Goal: Transaction & Acquisition: Book appointment/travel/reservation

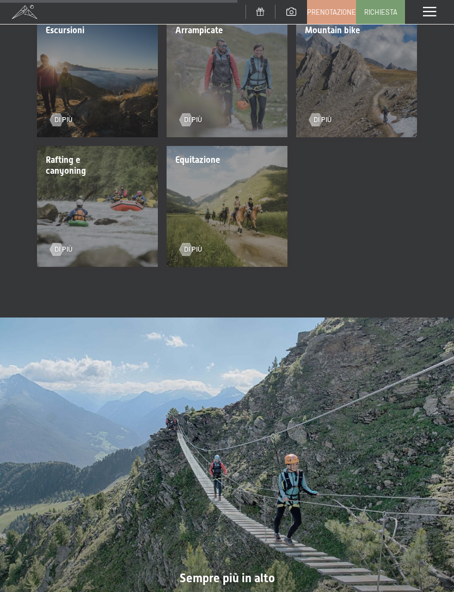
click at [432, 11] on span at bounding box center [429, 12] width 13 height 10
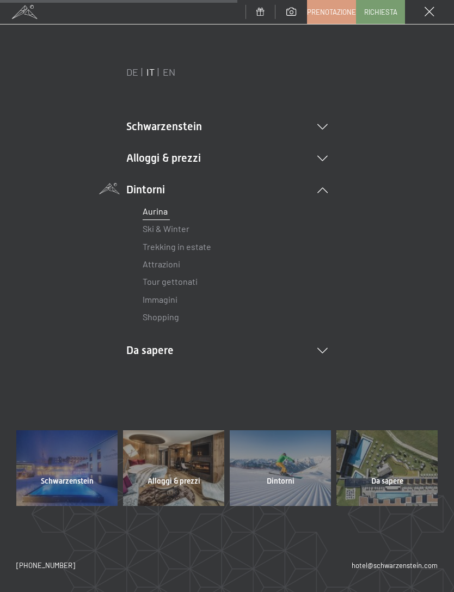
click at [177, 295] on link "Immagini" at bounding box center [160, 299] width 35 height 10
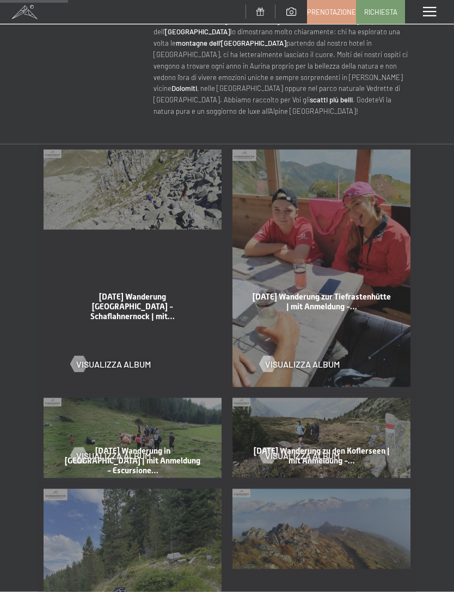
scroll to position [452, 0]
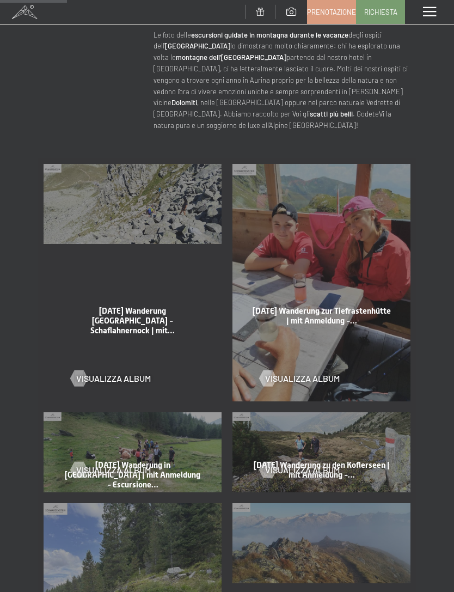
click at [431, 19] on div "Menu" at bounding box center [429, 12] width 49 height 24
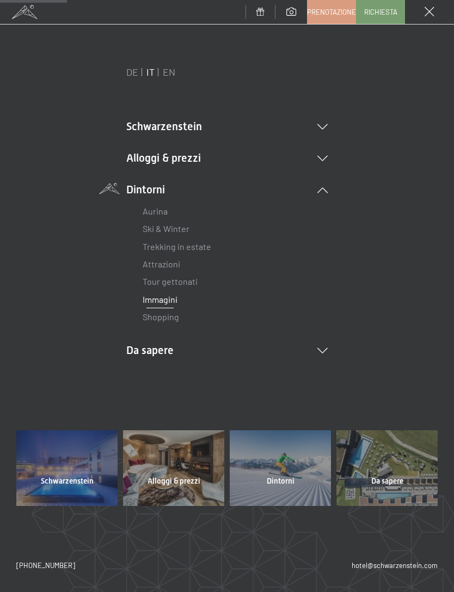
click at [209, 157] on li "Alloggi & prezzi Servizi inclusi Camere & prezzi Lista Offerte Lista Prezzi per…" at bounding box center [227, 157] width 202 height 15
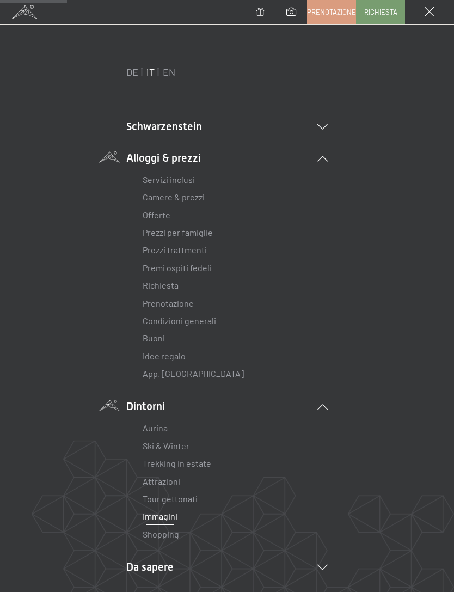
click at [192, 298] on link "Prenotazione" at bounding box center [168, 303] width 51 height 10
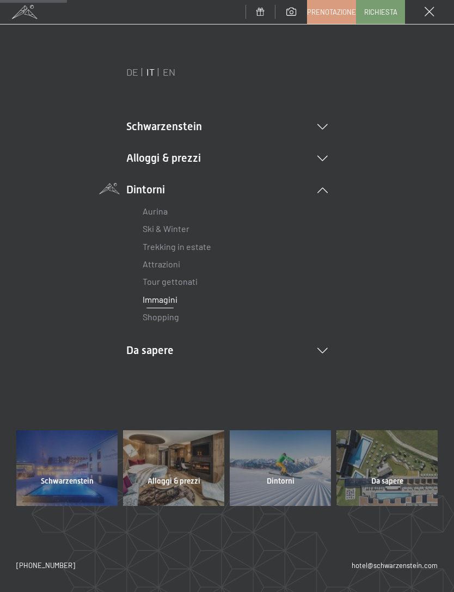
scroll to position [0, 0]
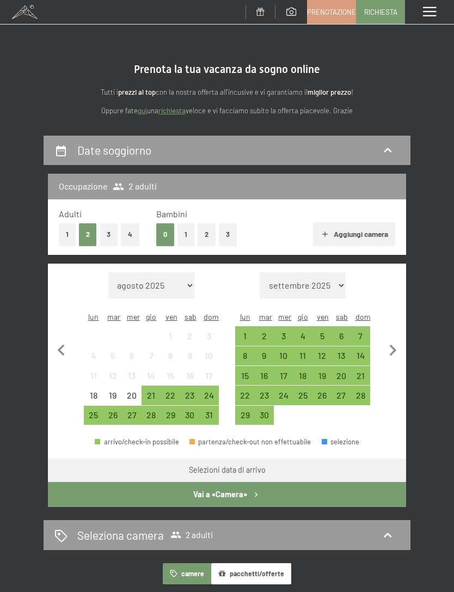
click at [62, 231] on button "1" at bounding box center [67, 234] width 17 height 22
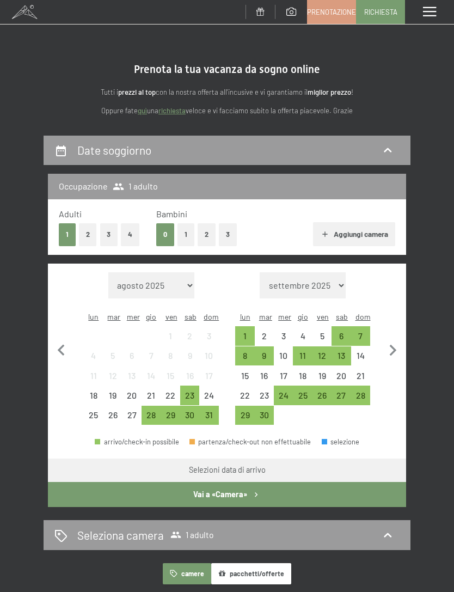
click at [391, 151] on icon at bounding box center [388, 150] width 8 height 4
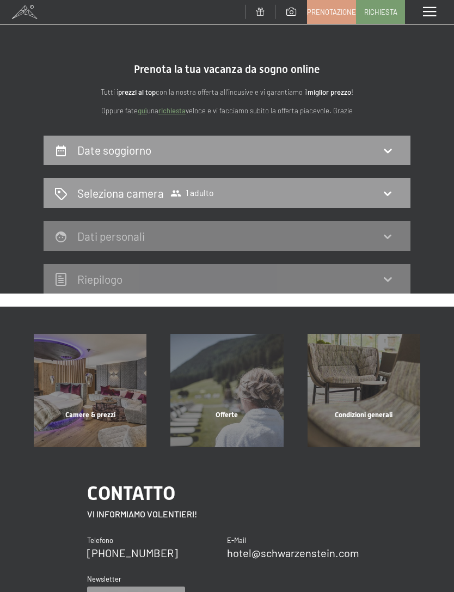
click at [390, 150] on icon at bounding box center [388, 151] width 8 height 4
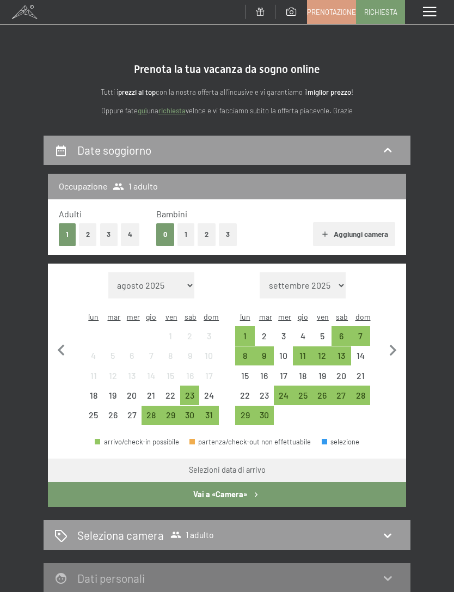
click at [218, 406] on div "31" at bounding box center [208, 415] width 19 height 19
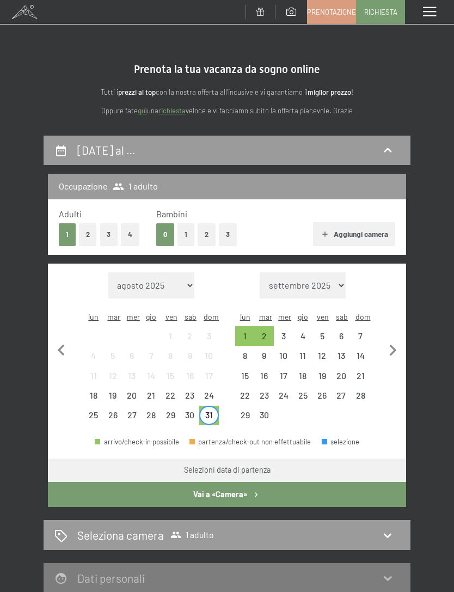
click at [367, 332] on div "7" at bounding box center [360, 340] width 17 height 17
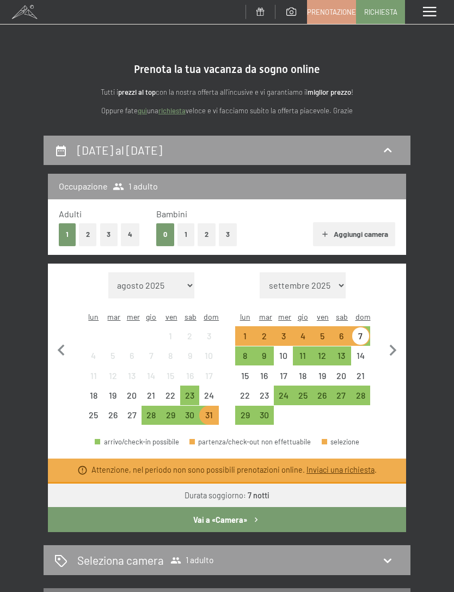
click at [363, 332] on div "7" at bounding box center [360, 340] width 17 height 17
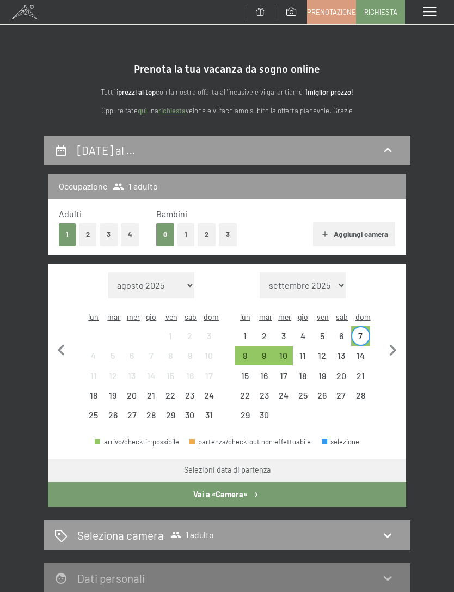
click at [365, 351] on div "14" at bounding box center [360, 359] width 17 height 17
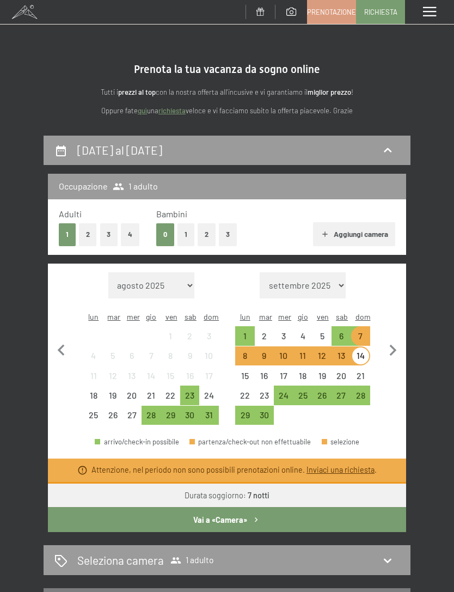
click at [362, 351] on div "14" at bounding box center [360, 359] width 17 height 17
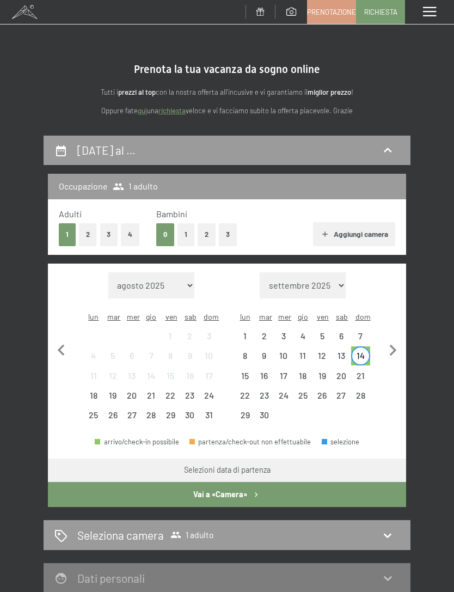
click at [364, 371] on div "21" at bounding box center [360, 379] width 17 height 17
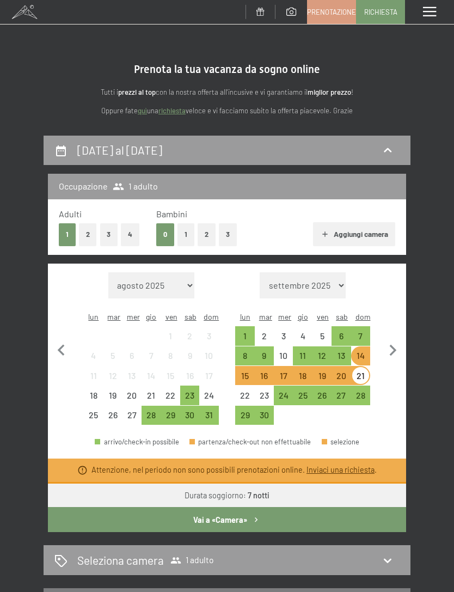
click at [360, 391] on div "28" at bounding box center [360, 399] width 17 height 17
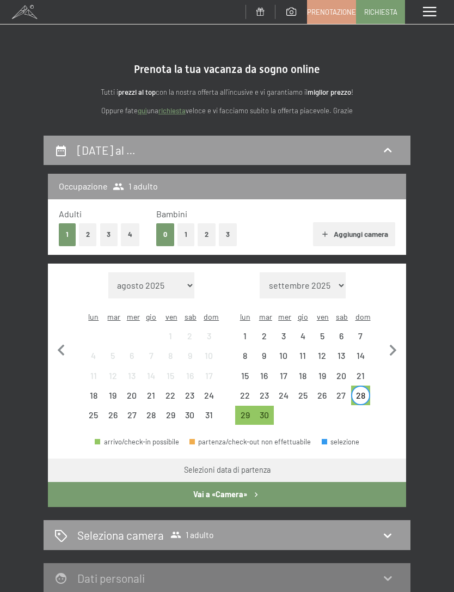
click at [361, 371] on div "21" at bounding box center [360, 379] width 17 height 17
click at [365, 351] on div "14" at bounding box center [360, 359] width 17 height 17
click at [365, 332] on div "7" at bounding box center [360, 340] width 17 height 17
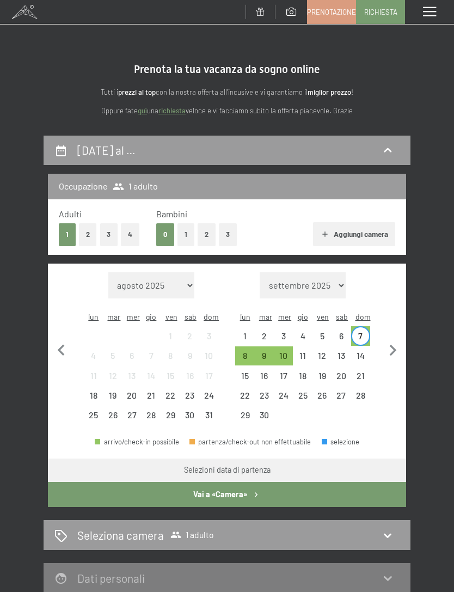
click at [359, 351] on div "14" at bounding box center [360, 359] width 17 height 17
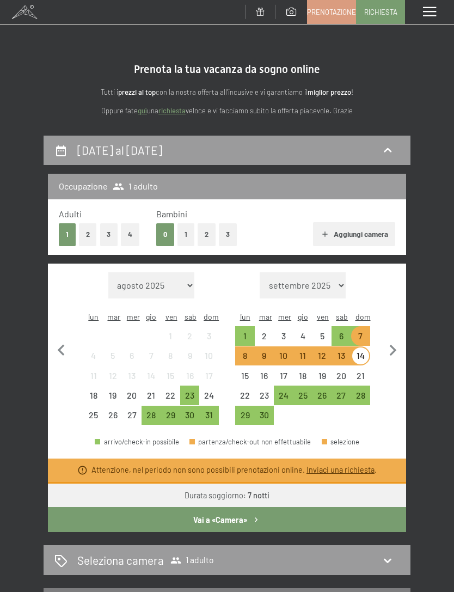
click at [282, 391] on div "24" at bounding box center [283, 399] width 17 height 17
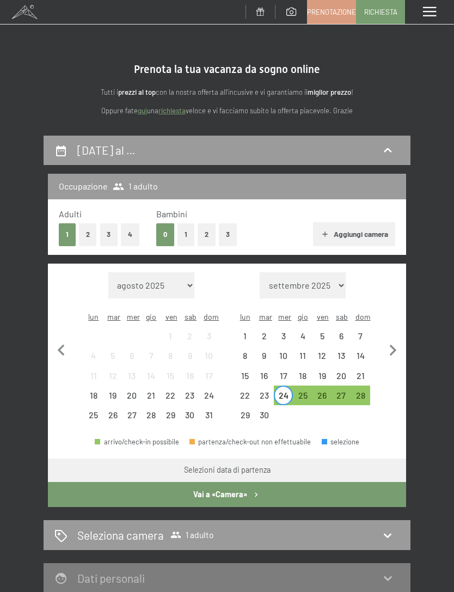
click at [364, 391] on div "28" at bounding box center [360, 399] width 17 height 17
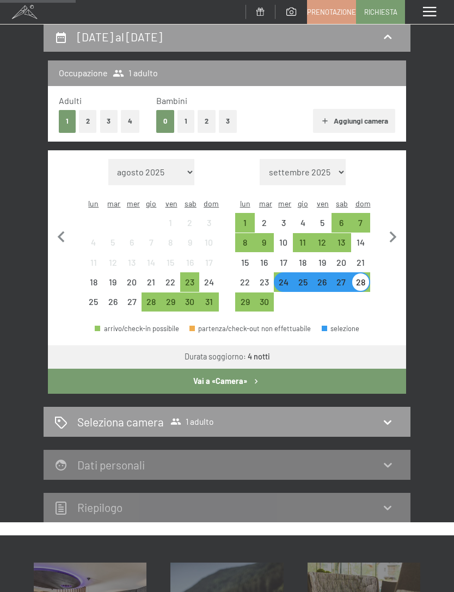
scroll to position [100, 0]
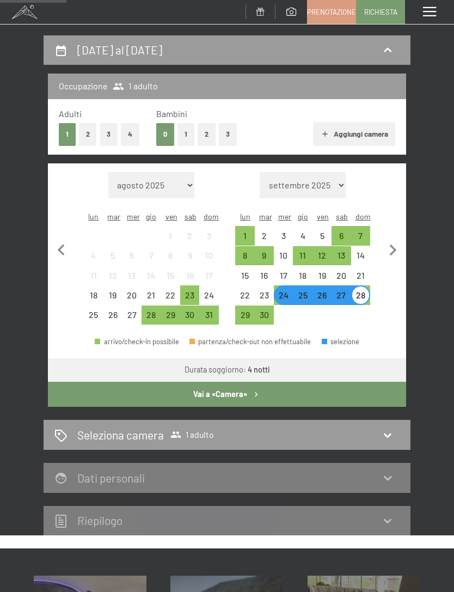
click at [254, 390] on icon "button" at bounding box center [256, 394] width 9 height 9
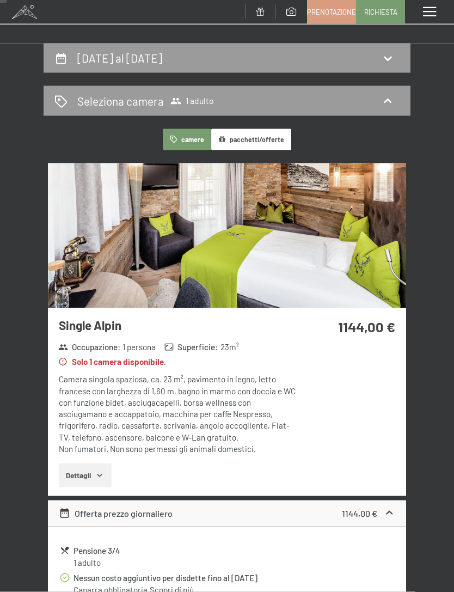
scroll to position [0, 0]
